Goal: Check status: Check status

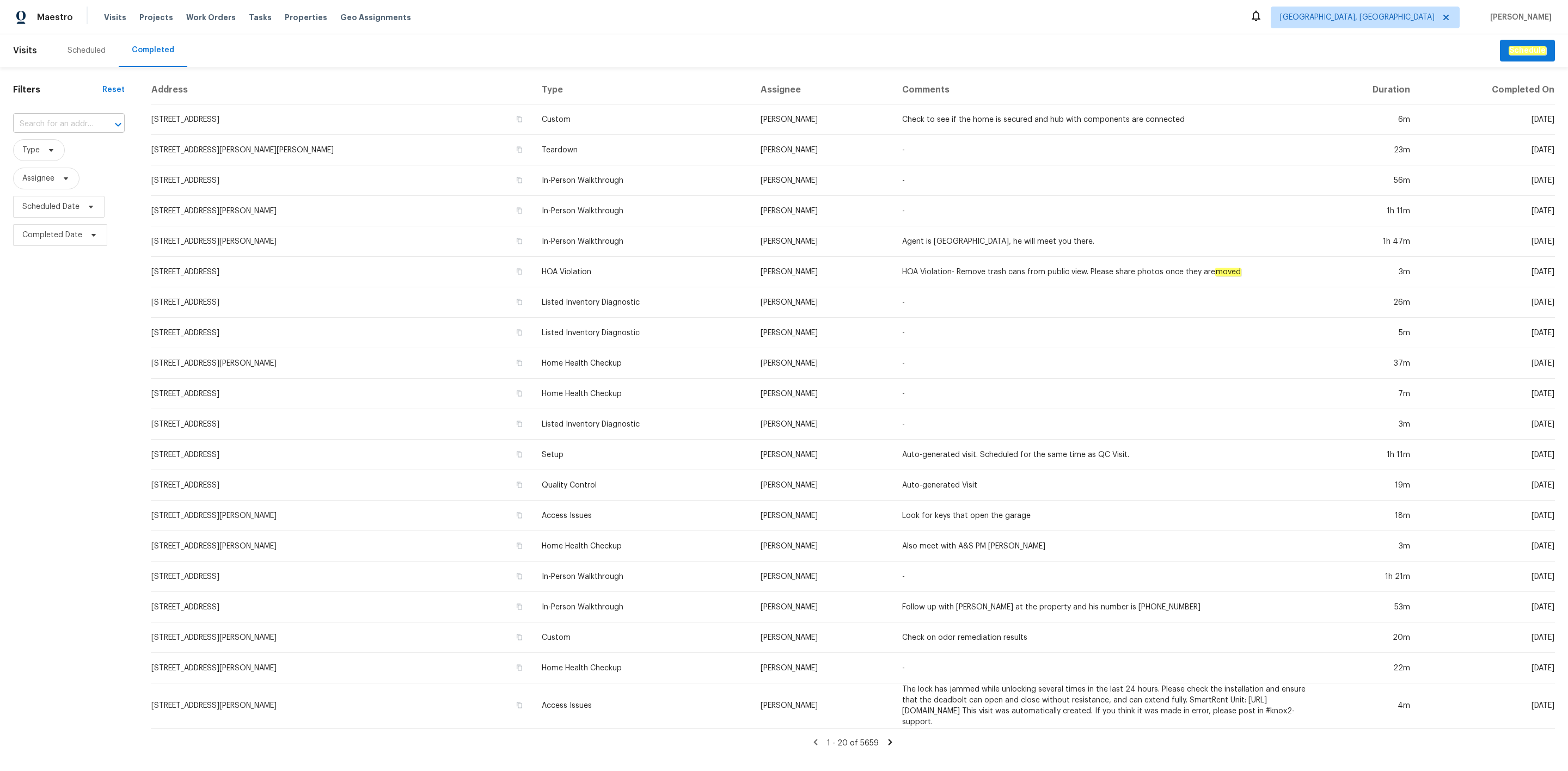
click at [75, 124] on input "text" at bounding box center [53, 124] width 81 height 17
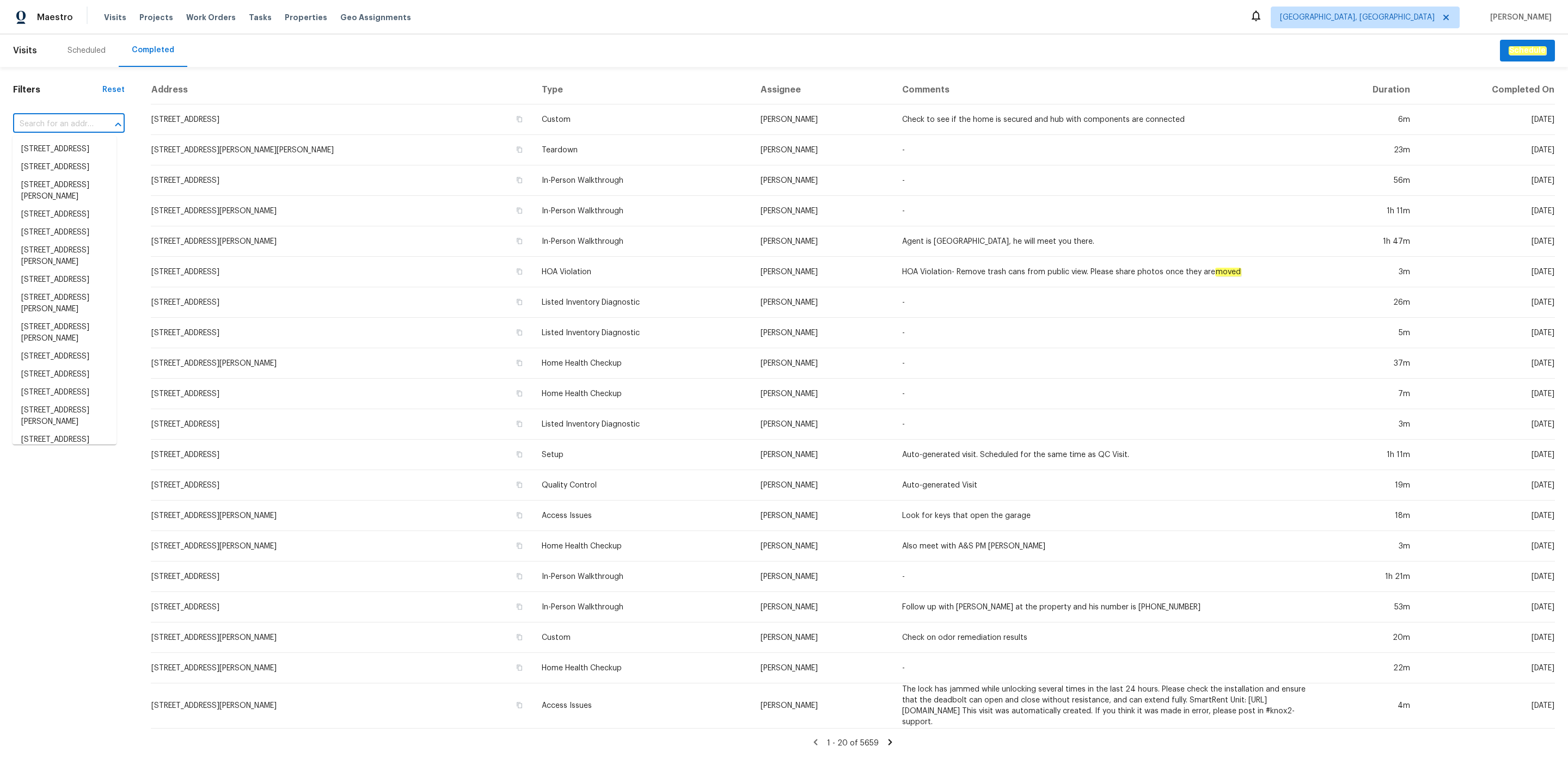
paste input "[STREET_ADDRESS]"
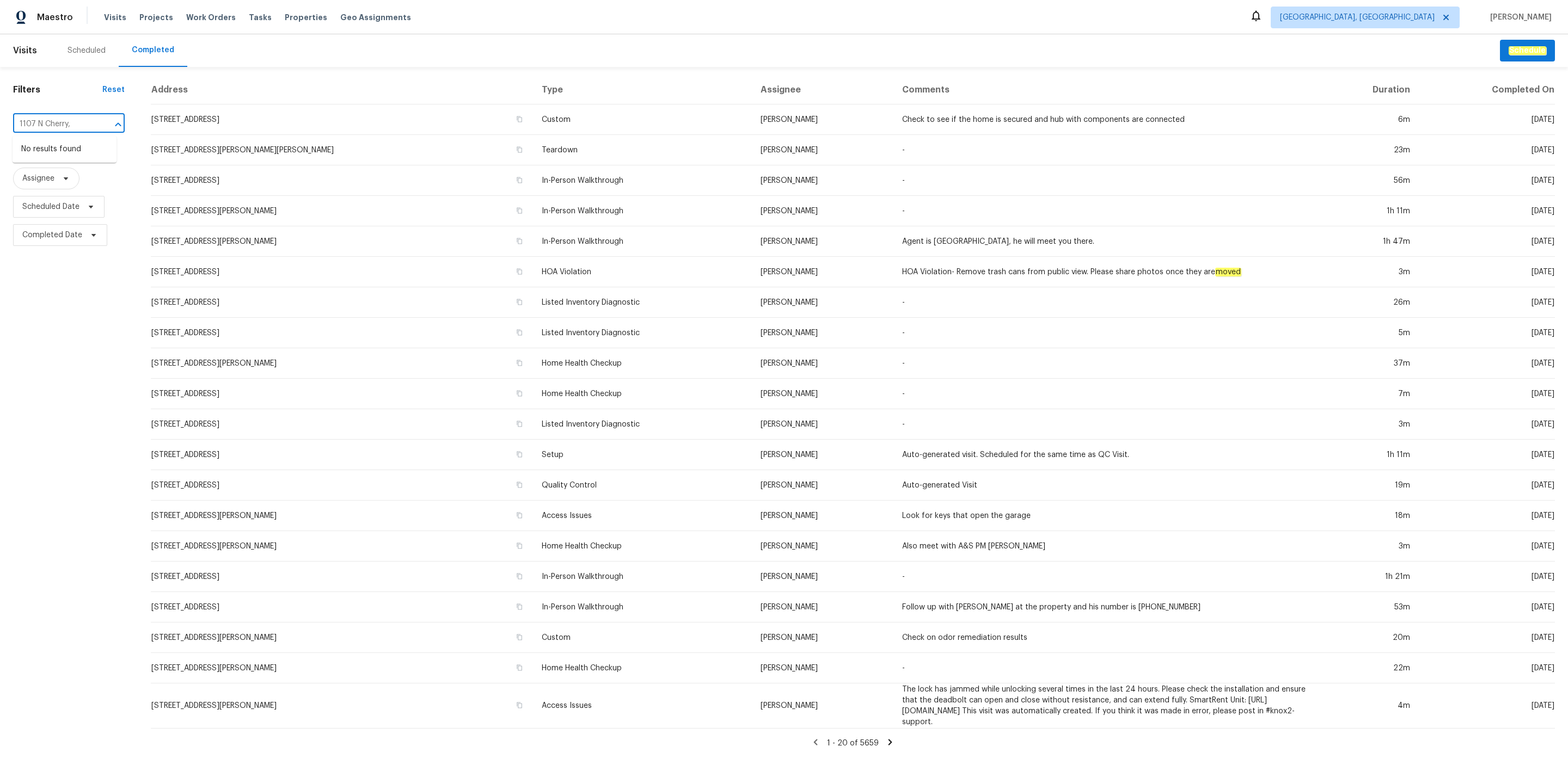
type input "1107 N Cherry,"
click at [1403, 23] on span "[GEOGRAPHIC_DATA], [GEOGRAPHIC_DATA]" at bounding box center [1365, 17] width 189 height 22
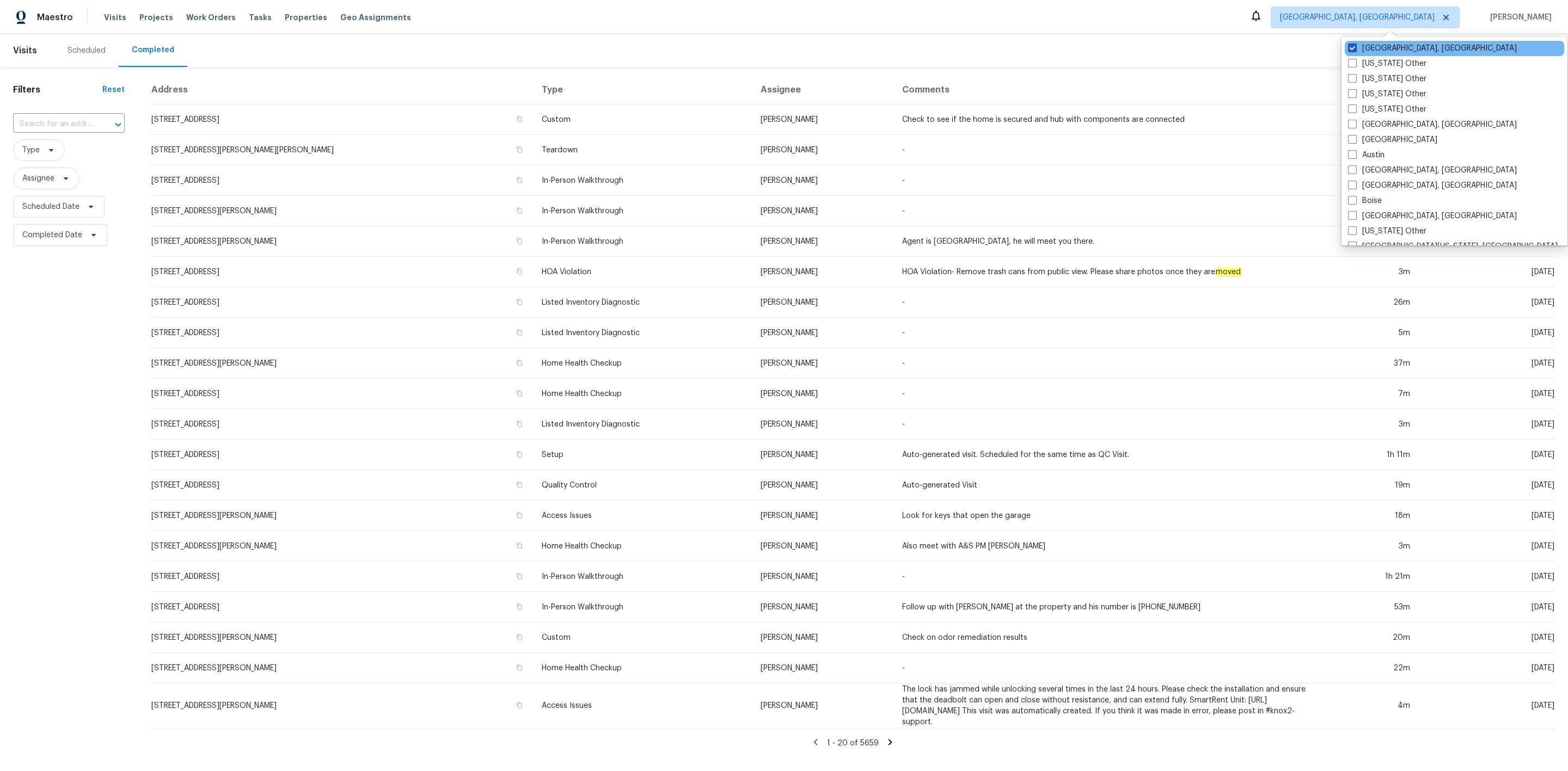
click at [1354, 47] on span at bounding box center [1353, 48] width 9 height 9
click at [1354, 47] on input "[GEOGRAPHIC_DATA], [GEOGRAPHIC_DATA]" at bounding box center [1352, 46] width 7 height 7
checkbox input "false"
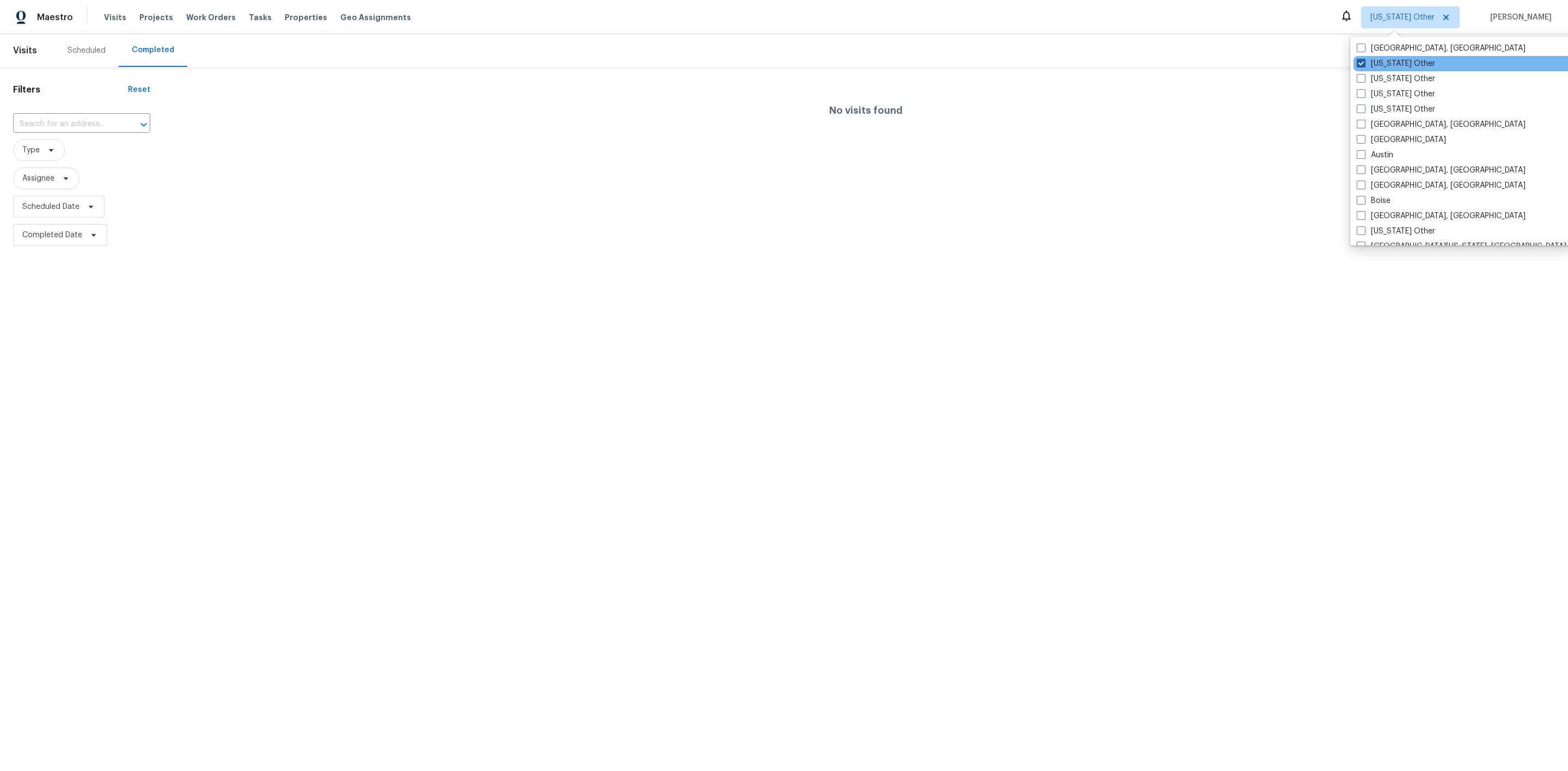
click at [1364, 63] on span at bounding box center [1362, 64] width 9 height 9
click at [1364, 63] on input "[US_STATE] Other" at bounding box center [1361, 62] width 7 height 7
checkbox input "true"
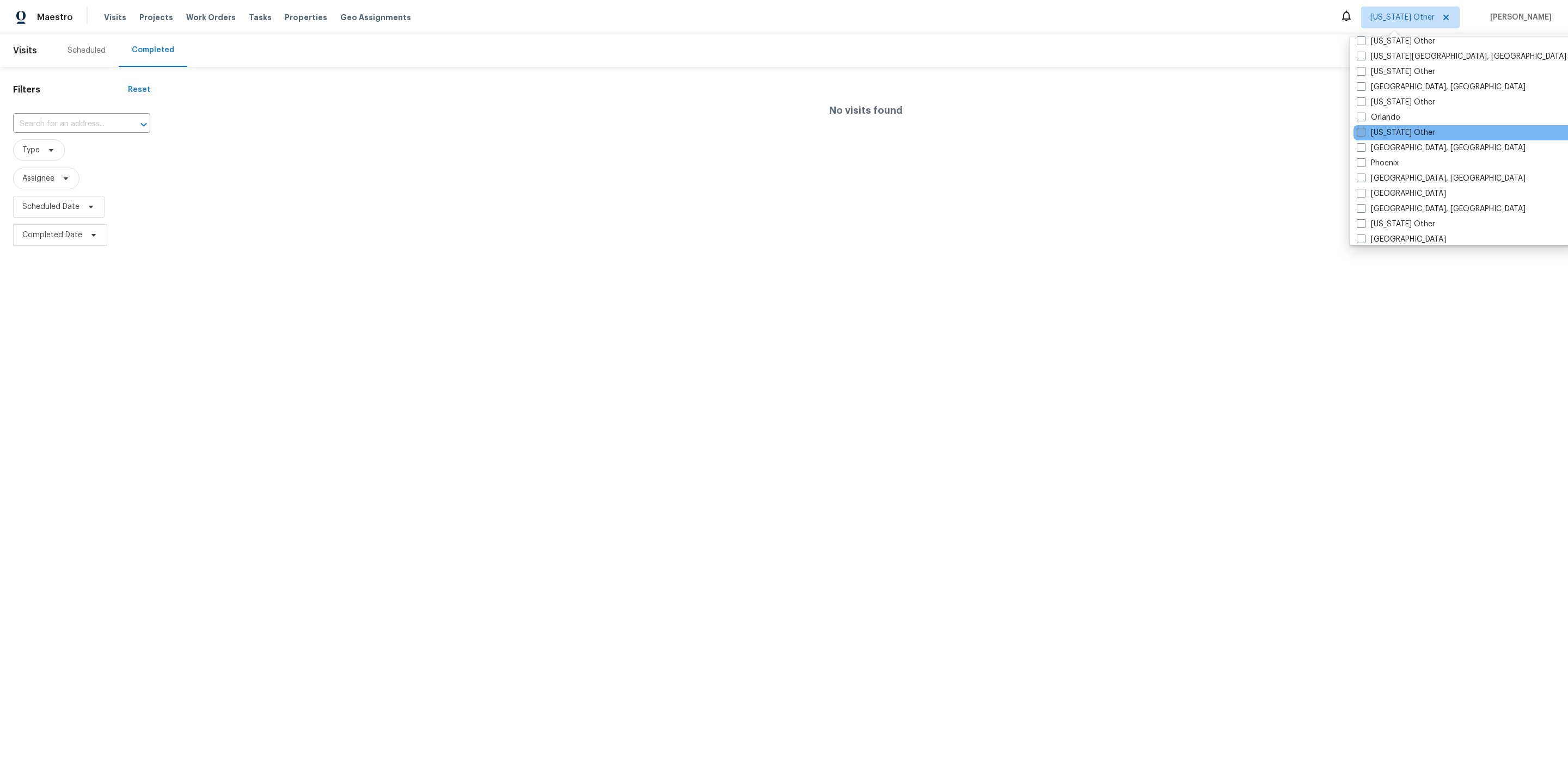
scroll to position [1151, 0]
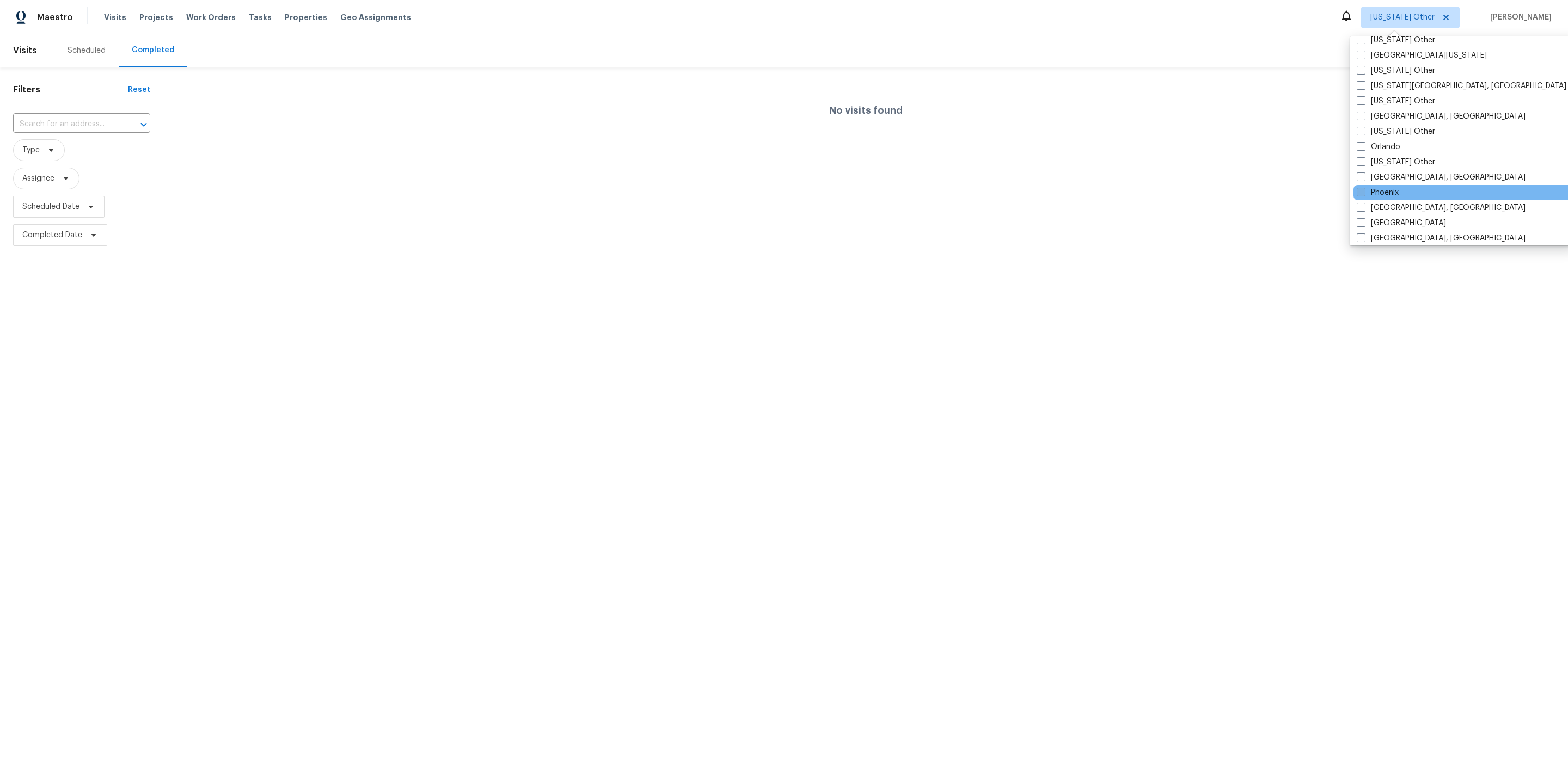
click at [1379, 187] on label "Phoenix" at bounding box center [1378, 192] width 42 height 11
click at [1364, 187] on input "Phoenix" at bounding box center [1361, 191] width 7 height 7
checkbox input "true"
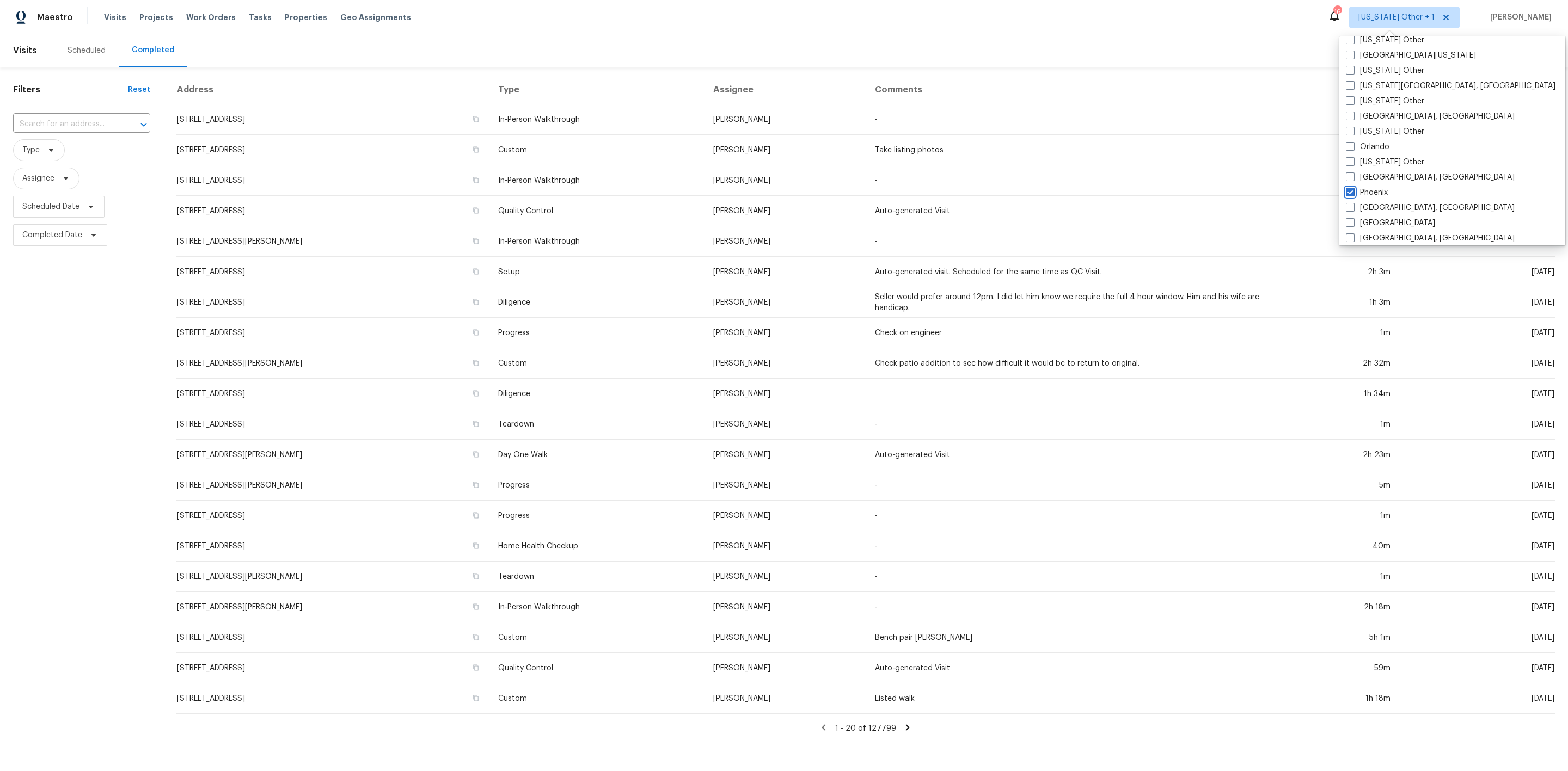
click at [85, 134] on div "​" at bounding box center [82, 124] width 138 height 23
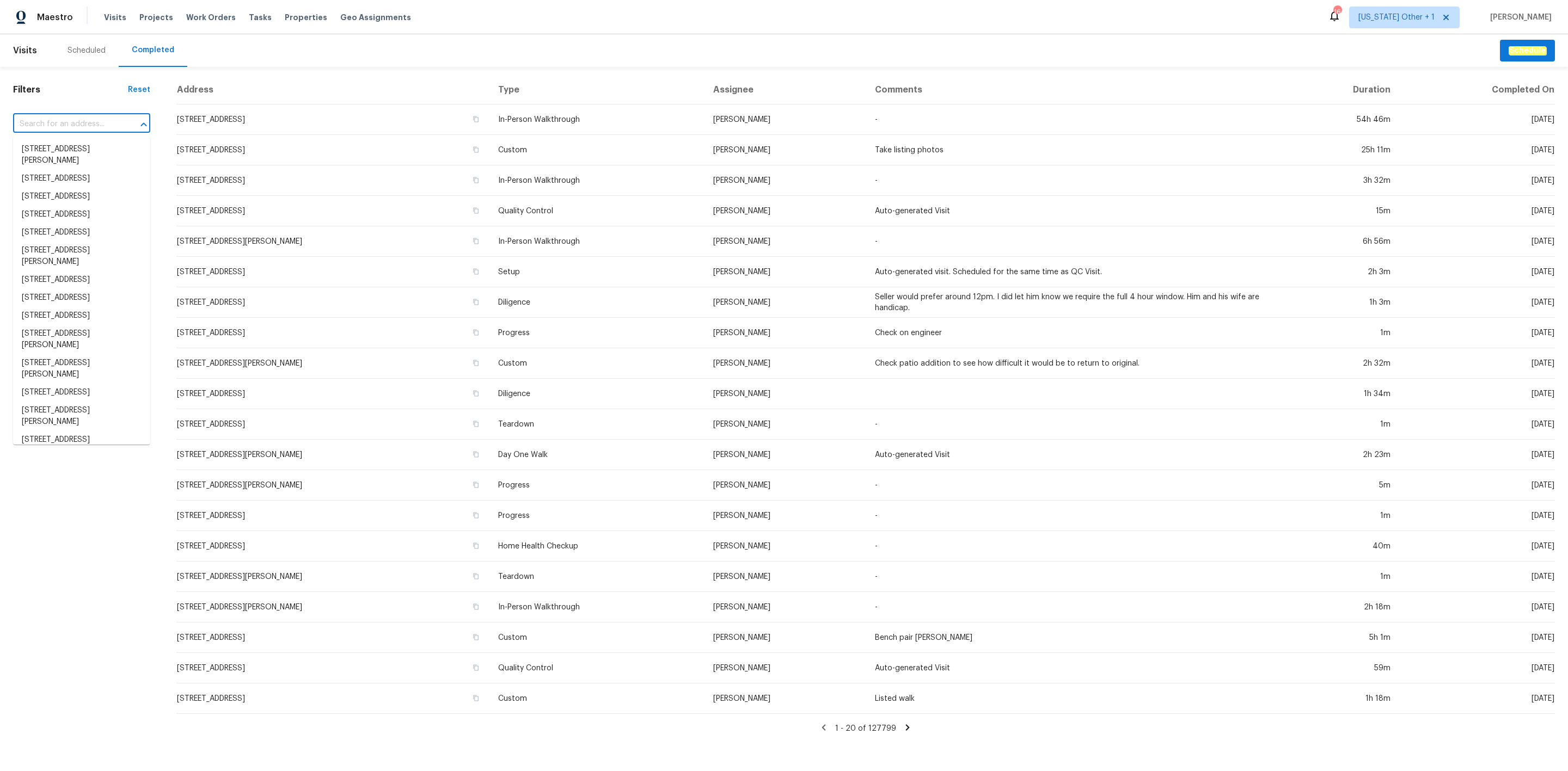
paste input "[STREET_ADDRESS]"
type input "[STREET_ADDRESS]"
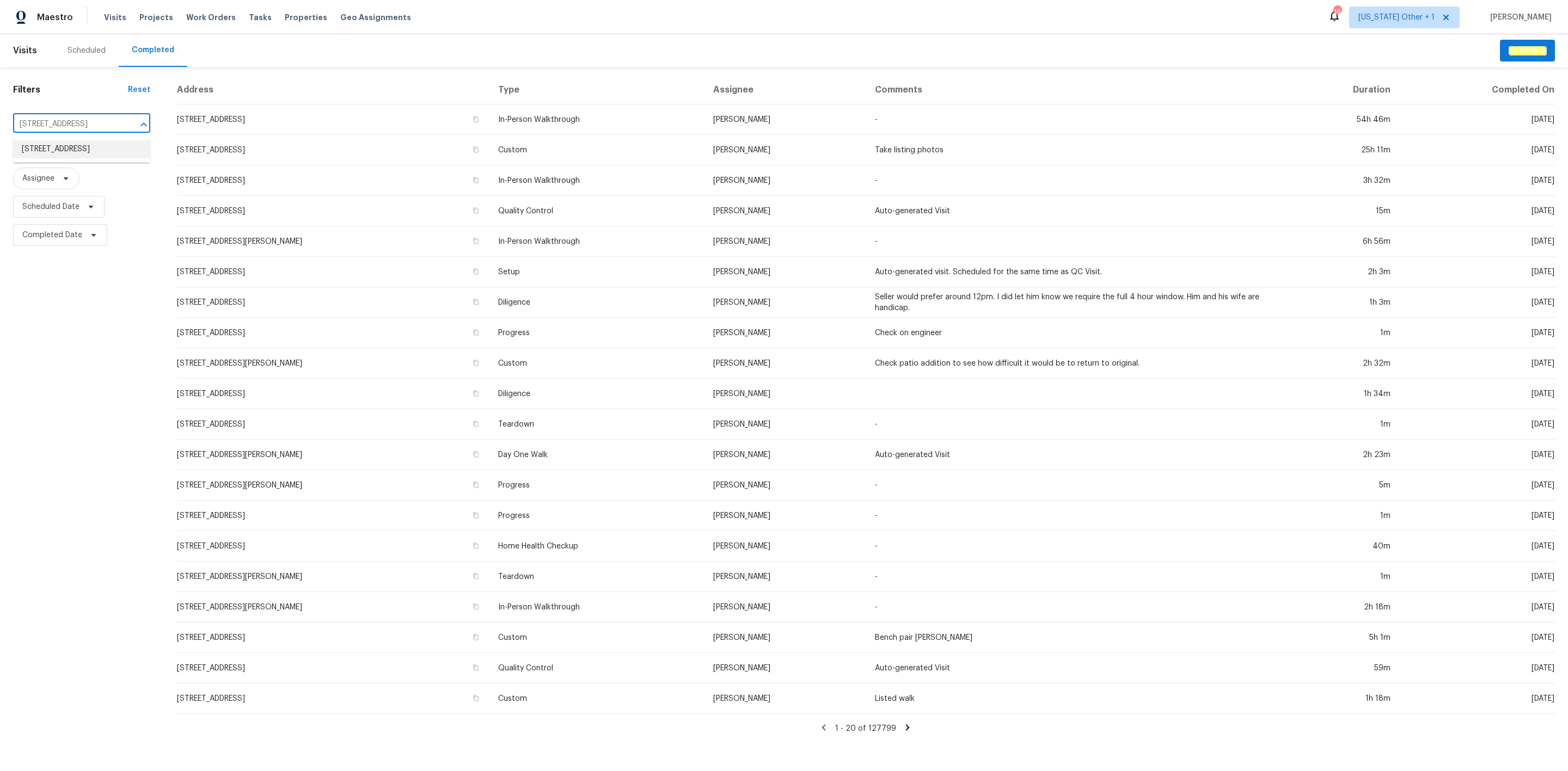
click at [89, 151] on li "[STREET_ADDRESS]" at bounding box center [82, 149] width 138 height 18
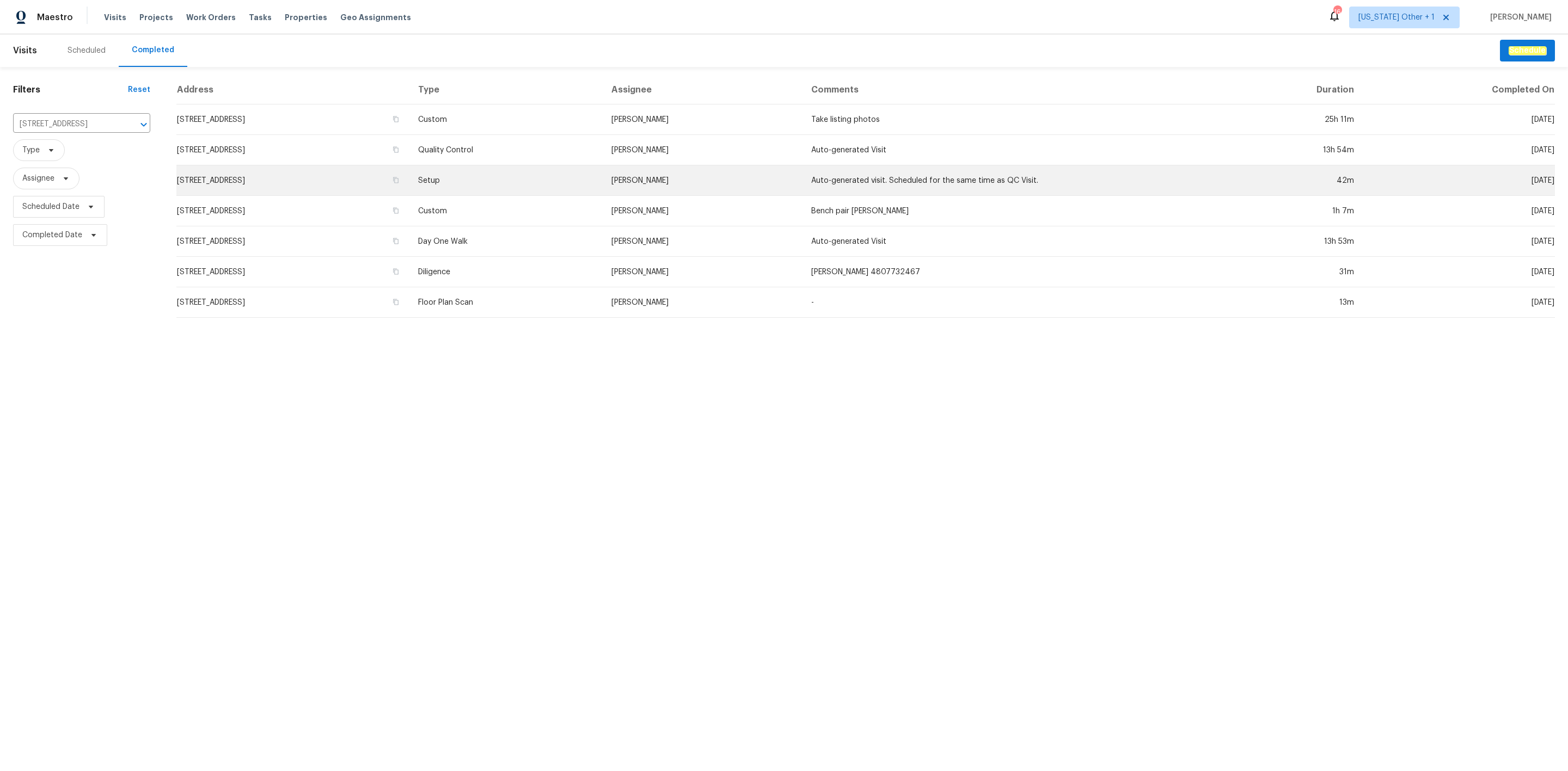
click at [589, 188] on td "Setup" at bounding box center [506, 180] width 194 height 30
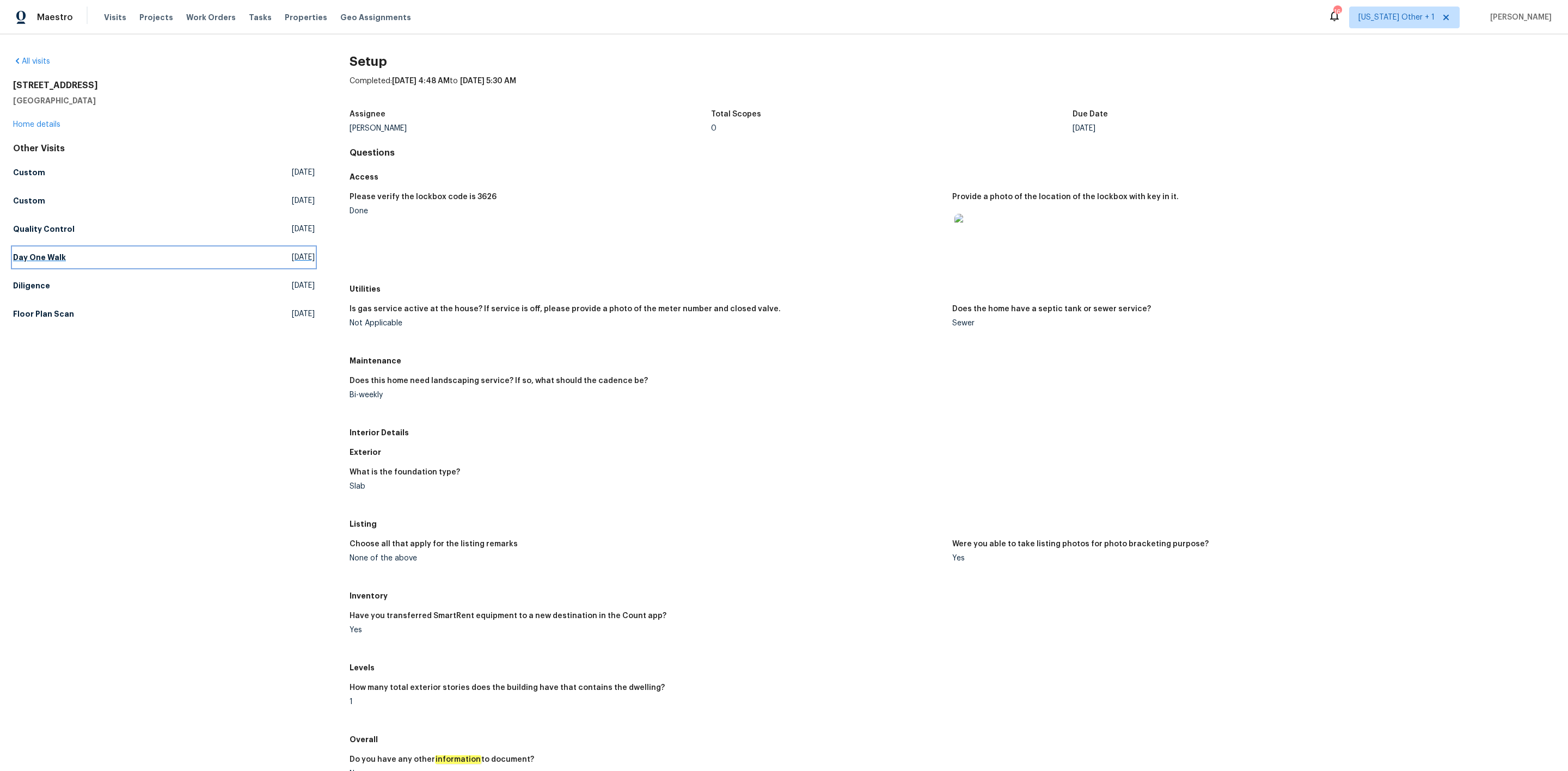
click at [209, 258] on link "Day One Walk [DATE]" at bounding box center [164, 258] width 301 height 20
